Goal: Transaction & Acquisition: Purchase product/service

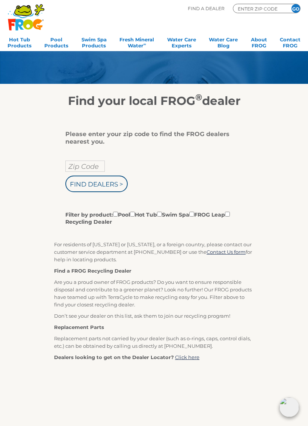
scroll to position [15, 0]
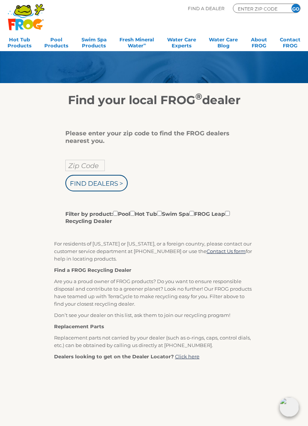
click at [92, 162] on input "Zip Code" at bounding box center [84, 165] width 39 height 11
type input "Zip Code"
click at [90, 166] on input "text" at bounding box center [84, 165] width 39 height 11
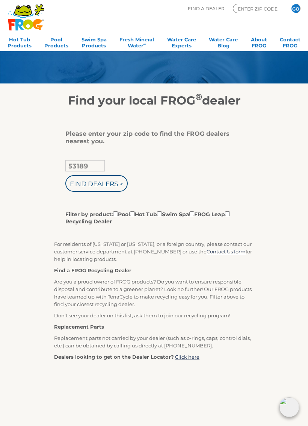
type input "53189"
click at [118, 216] on input "Filter by product: Pool Hot Tub Swim Spa FROG Leap Recycling Dealer" at bounding box center [115, 213] width 5 height 5
checkbox input "true"
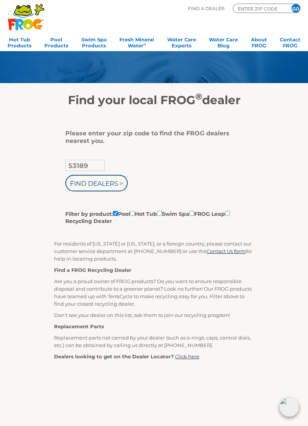
click at [118, 189] on input "Find Dealers >" at bounding box center [96, 183] width 62 height 17
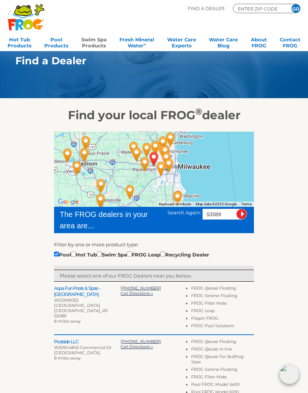
click at [91, 38] on link "Swim Spa Products" at bounding box center [94, 41] width 25 height 15
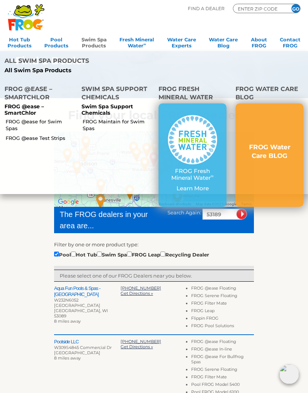
click at [109, 103] on p "Swim Spa Support Chemicals" at bounding box center [116, 109] width 68 height 13
click at [105, 103] on p "Swim Spa Support Chemicals" at bounding box center [116, 109] width 68 height 13
click at [25, 103] on p "FROG @ease – SmartChlor" at bounding box center [39, 109] width 68 height 13
click at [34, 118] on link "FROG @ease for Swim Spas" at bounding box center [41, 125] width 70 height 14
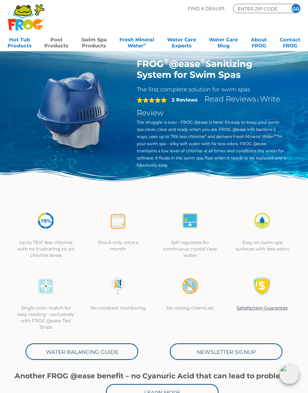
click at [55, 42] on link "Pool Products" at bounding box center [56, 41] width 24 height 15
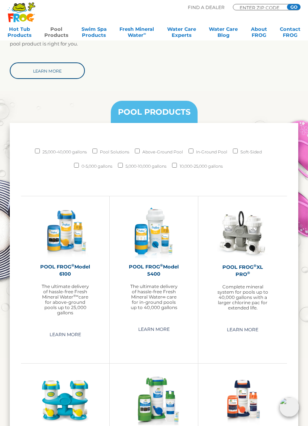
scroll to position [611, 0]
click at [74, 290] on p "The ultimate delivery of hassle-free Fresh Mineral Water ®∞ care for above-grou…" at bounding box center [65, 300] width 51 height 32
